Goal: Find specific page/section: Locate a particular part of the current website

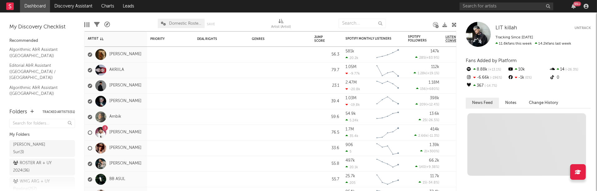
click at [479, 1] on div "99 +" at bounding box center [525, 6] width 131 height 13
click at [476, 4] on input "text" at bounding box center [507, 7] width 94 height 8
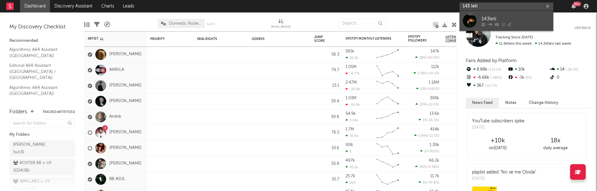
type input "143 leti"
click at [530, 21] on div "143leti" at bounding box center [516, 19] width 69 height 8
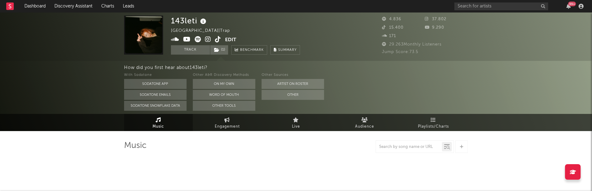
select select "6m"
